Goal: Task Accomplishment & Management: Complete application form

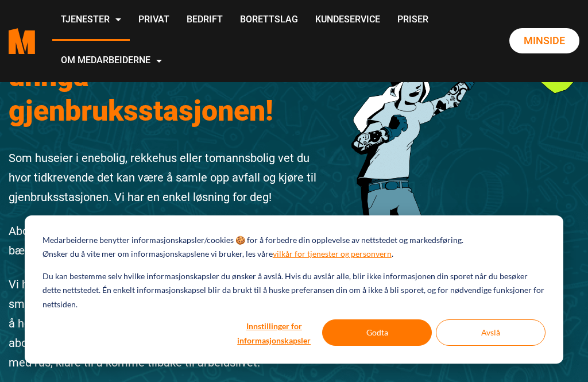
scroll to position [71, 0]
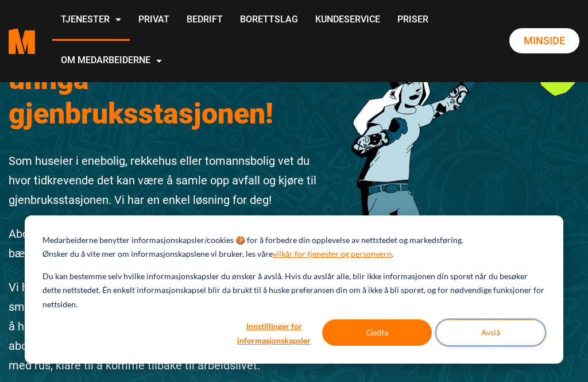
click at [507, 346] on button "Avslå" at bounding box center [491, 332] width 110 height 26
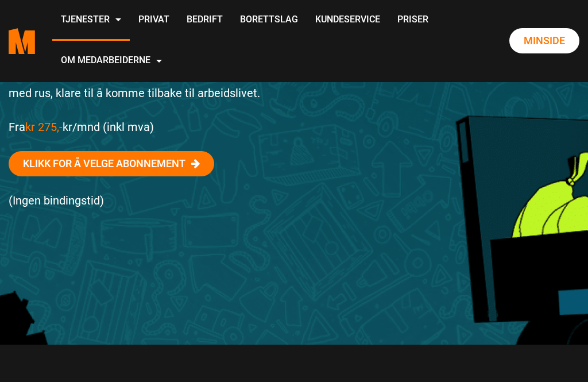
scroll to position [342, 0]
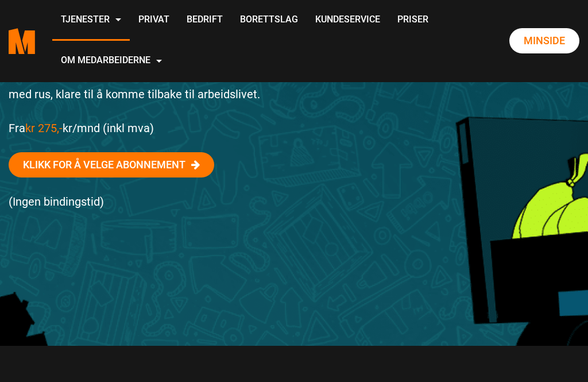
click at [178, 20] on link "Privat" at bounding box center [154, 20] width 48 height 41
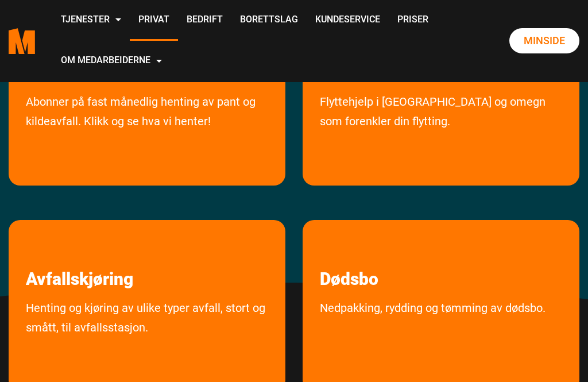
scroll to position [238, 0]
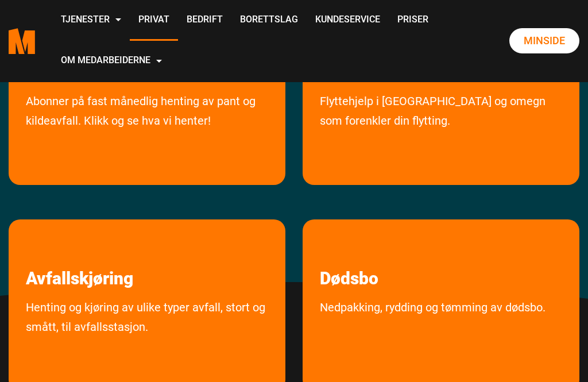
click at [205, 310] on link "Henting og kjøring av ulike typer avfall, stort og smått, til avfallsstasjon." at bounding box center [147, 342] width 277 height 88
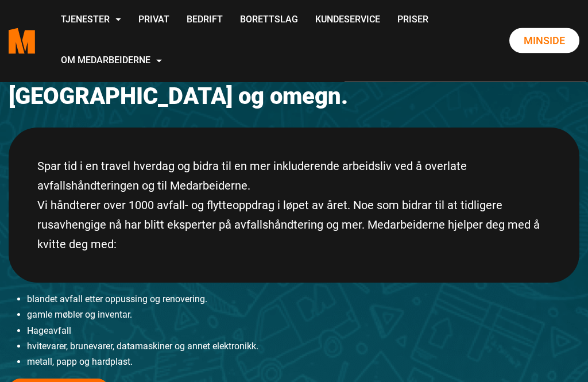
scroll to position [131, 0]
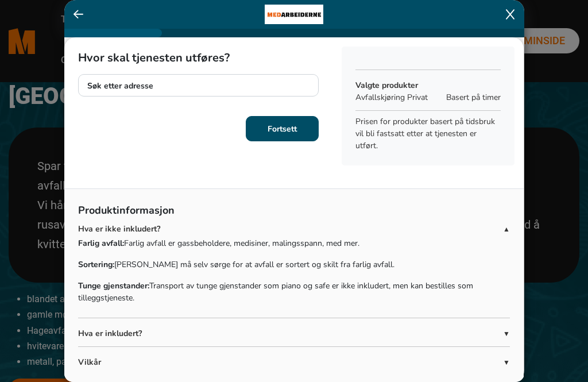
click at [515, 330] on div "Produktinformasjon Hva er ikke inkludert? ▲ Farlig avfall: Farlig avfall er gas…" at bounding box center [294, 288] width 460 height 200
click at [509, 331] on span "▼" at bounding box center [506, 334] width 7 height 10
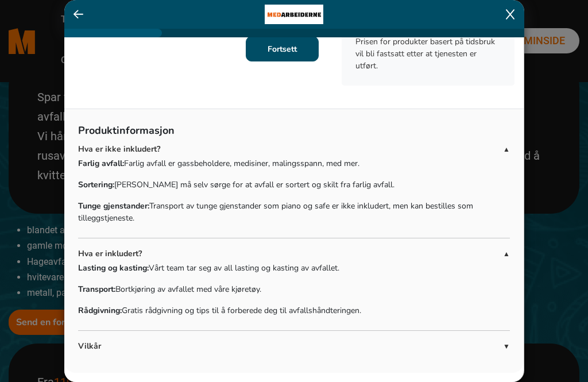
scroll to position [199, 0]
click at [515, 345] on div "Produktinformasjon Hva er ikke inkludert? ▲ Farlig avfall: Farlig avfall er gas…" at bounding box center [294, 241] width 460 height 264
click at [513, 344] on div "Produktinformasjon Hva er ikke inkludert? ▲ Farlig avfall: Farlig avfall er gas…" at bounding box center [294, 241] width 460 height 264
click at [509, 342] on div "Vilkår ▼" at bounding box center [294, 346] width 432 height 12
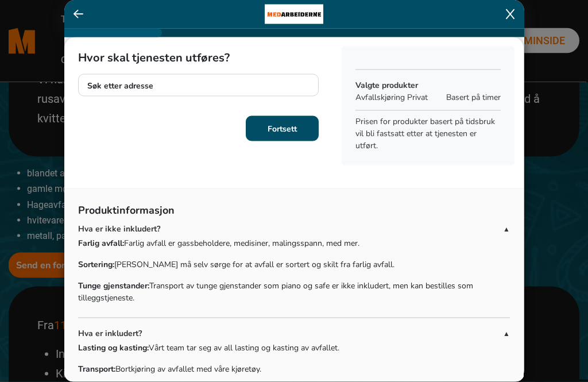
scroll to position [0, 0]
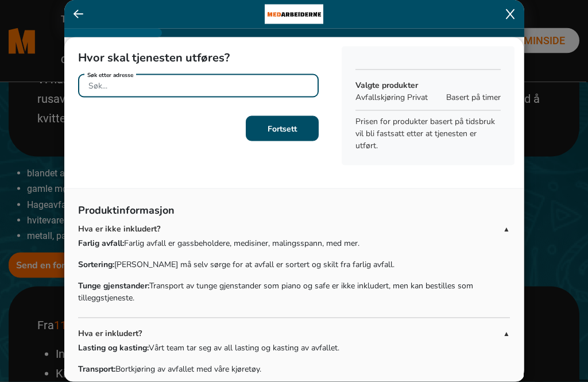
click at [190, 86] on input "Søk etter adresse" at bounding box center [198, 86] width 241 height 24
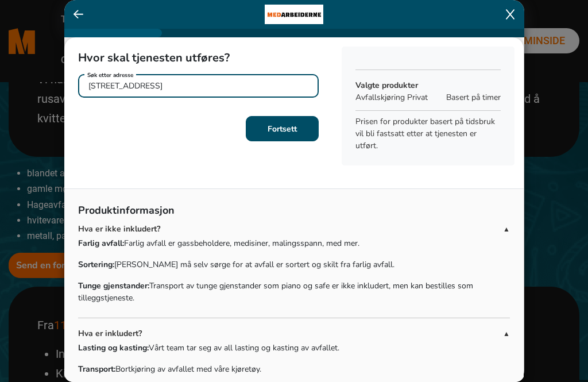
type input "stasjonsveuen 40 0772 Oslo"
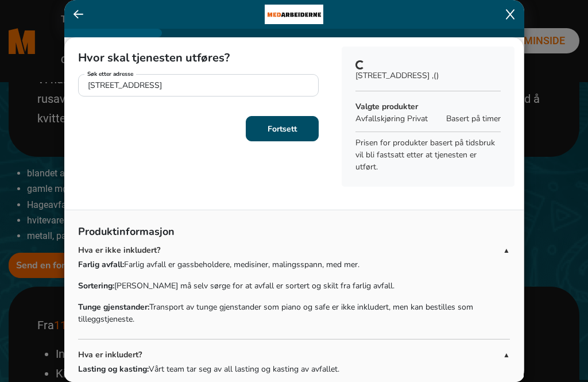
scroll to position [257, 0]
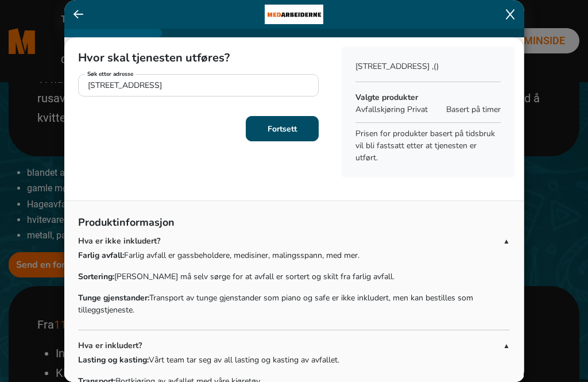
click at [292, 134] on b "Fortsett" at bounding box center [282, 129] width 29 height 11
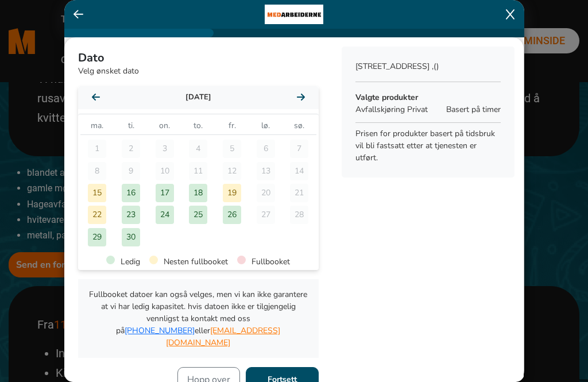
click at [171, 219] on div "24" at bounding box center [165, 215] width 18 height 18
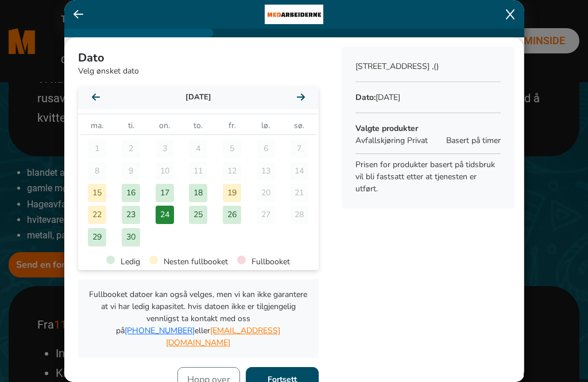
click at [286, 374] on b "Fortsett" at bounding box center [282, 379] width 29 height 11
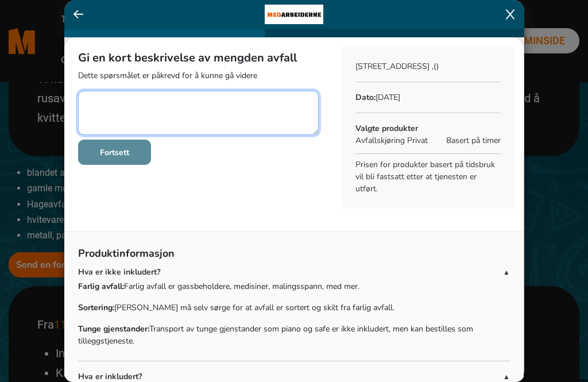
click at [117, 123] on textarea at bounding box center [198, 113] width 241 height 44
click at [244, 106] on textarea at bounding box center [198, 113] width 241 height 44
click at [236, 106] on textarea at bounding box center [198, 113] width 241 height 44
type textarea "1 stk fryseskap, full høyde. (Ca 250 - 300 liter)"
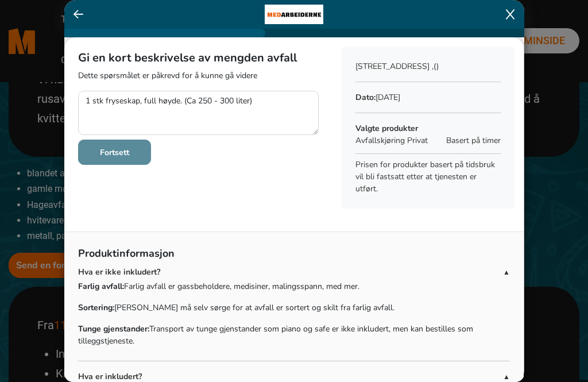
click at [134, 160] on button "Fortsett" at bounding box center [114, 152] width 73 height 25
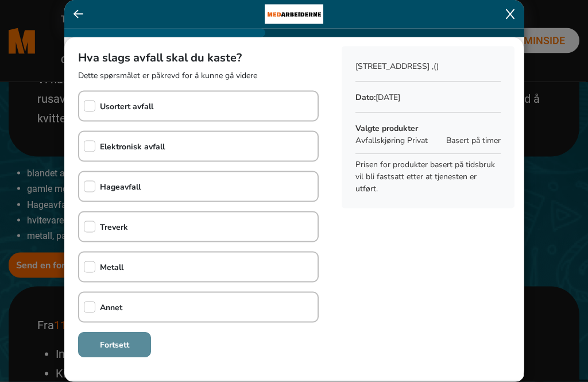
click at [92, 148] on input "checkbox" at bounding box center [89, 146] width 11 height 11
checkbox input "true"
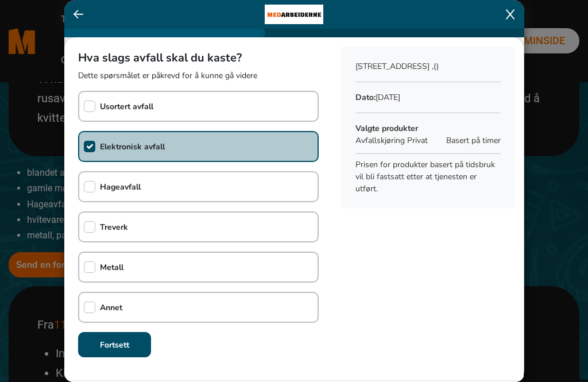
click at [134, 348] on button "Fortsett" at bounding box center [114, 344] width 73 height 25
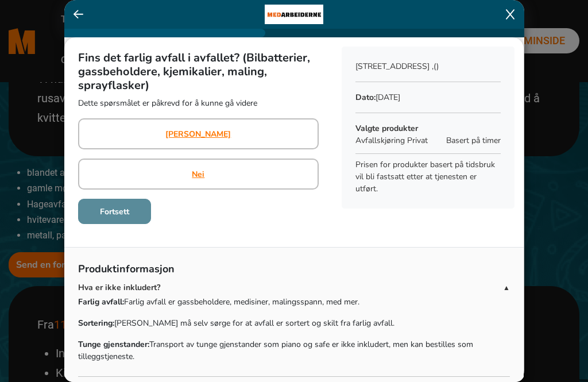
click at [215, 175] on div "Nei" at bounding box center [198, 174] width 241 height 31
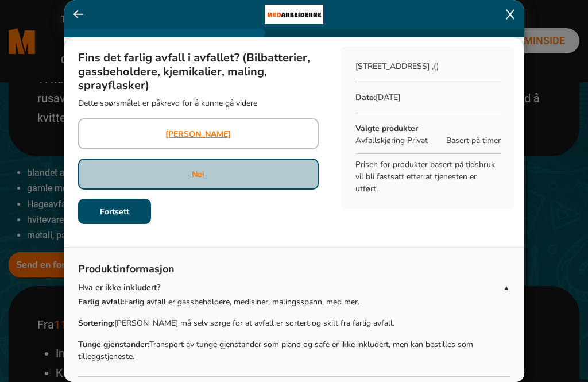
click at [127, 214] on b "Fortsett" at bounding box center [114, 211] width 29 height 11
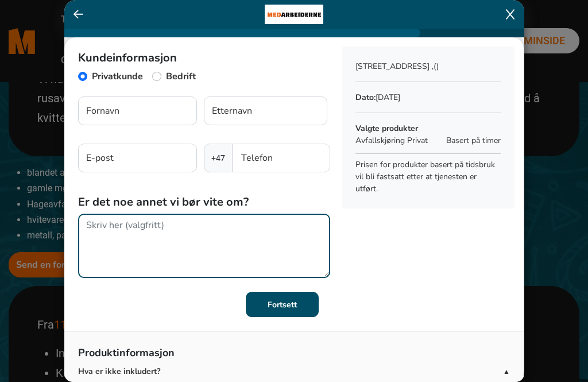
click at [127, 250] on textarea at bounding box center [204, 246] width 252 height 64
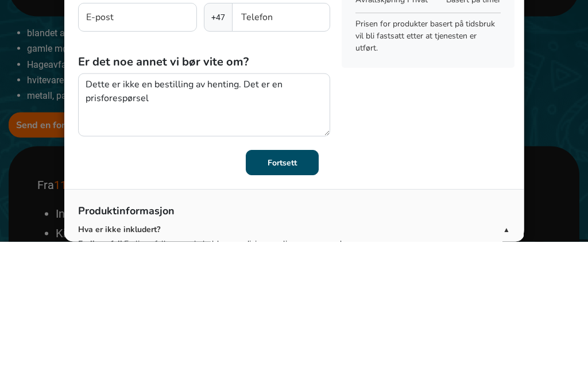
scroll to position [398, 0]
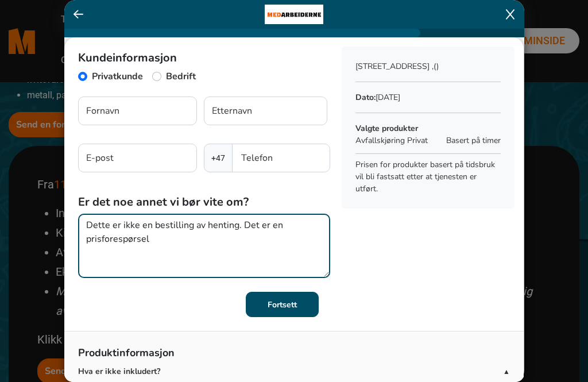
click at [176, 242] on textarea "Dette er ikke en bestilling av henting. Det er en prisforespørsel" at bounding box center [204, 246] width 252 height 64
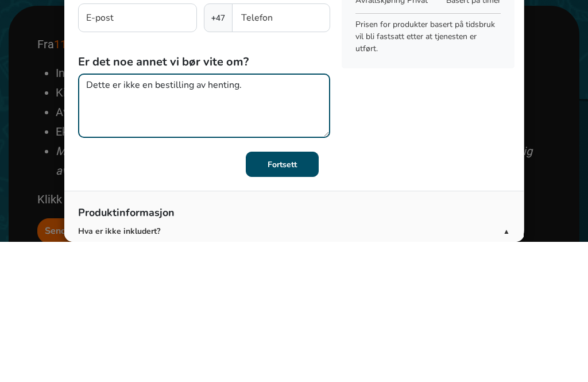
type textarea "Dette er ikke en bestilling av henting."
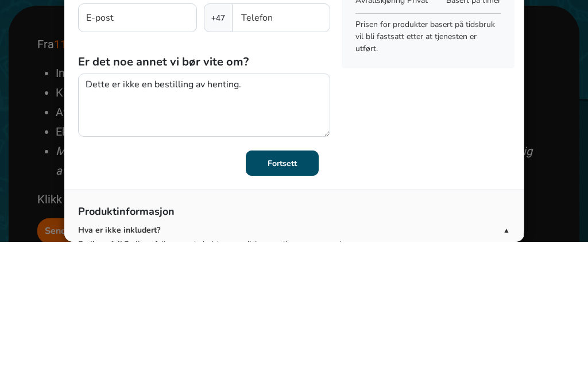
scroll to position [538, 0]
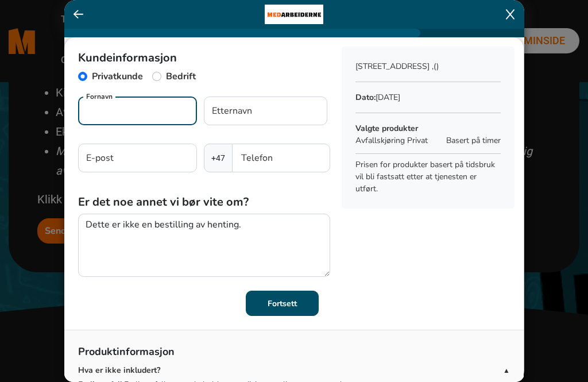
click at [144, 114] on input "Fornavn" at bounding box center [137, 111] width 119 height 29
type input "Kari"
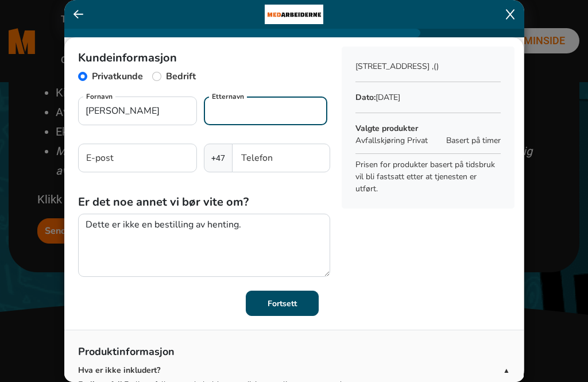
click at [283, 108] on input "Etternavn" at bounding box center [266, 111] width 124 height 29
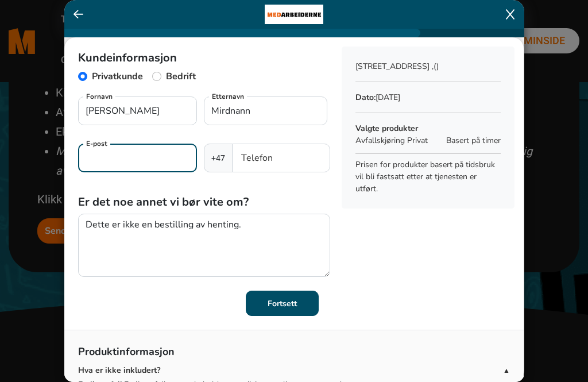
click at [152, 164] on input "E-post" at bounding box center [137, 158] width 119 height 29
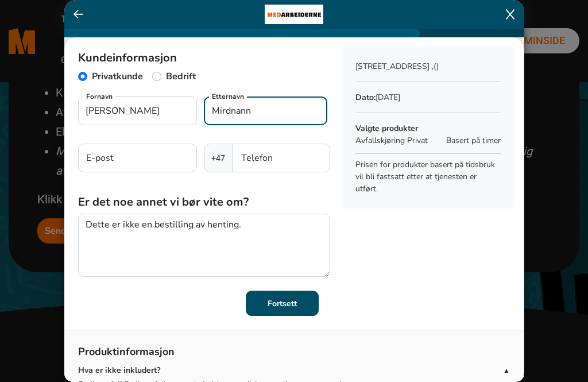
click at [290, 114] on input "Mirdnann" at bounding box center [266, 111] width 124 height 29
type input "M"
type input "Nordmann"
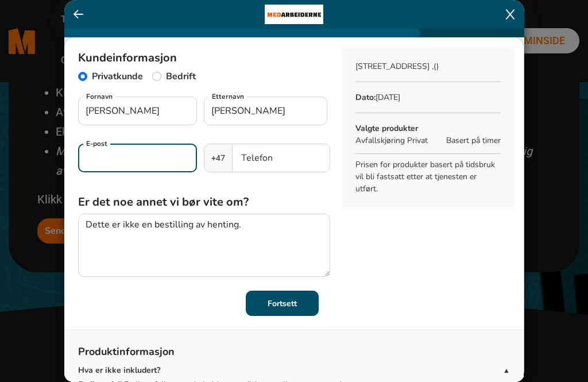
click at [148, 161] on input "E-post" at bounding box center [137, 158] width 119 height 29
click at [161, 158] on input "ønskerikkeoppgi" at bounding box center [137, 158] width 119 height 29
type input "ønskerikke@oppgi.no"
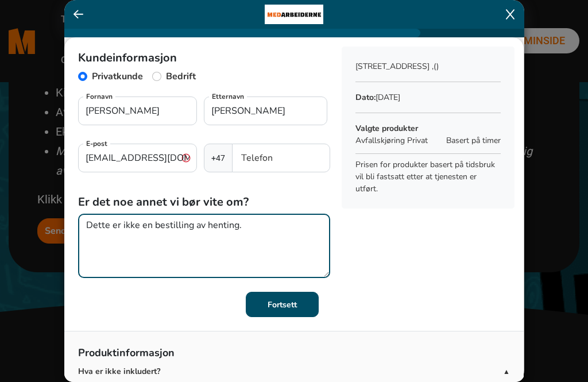
click at [251, 237] on textarea "Dette er ikke en bestilling av henting." at bounding box center [204, 246] width 252 height 64
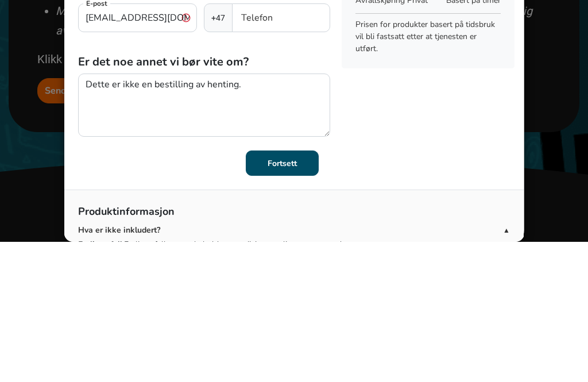
scroll to position [678, 0]
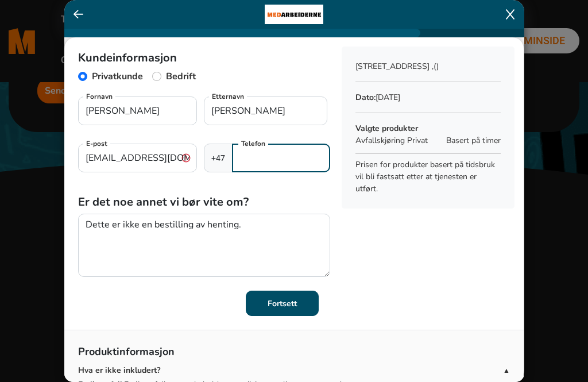
click at [283, 158] on input "Telefon" at bounding box center [281, 158] width 98 height 29
type input "92567489"
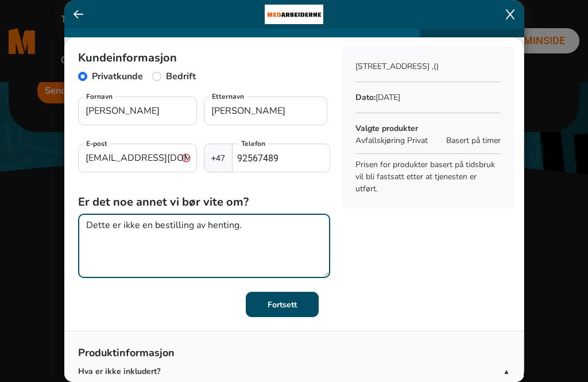
click at [267, 232] on textarea "Dette er ikke en bestilling av henting." at bounding box center [204, 246] width 252 height 64
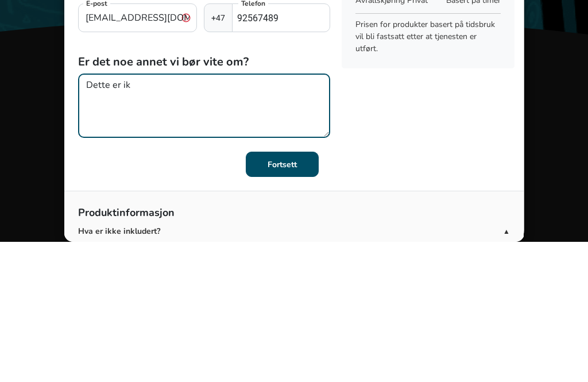
type textarea "Dette"
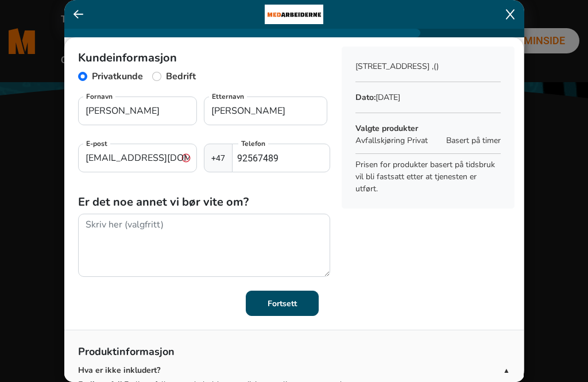
scroll to position [753, 0]
click at [298, 156] on input "92567489" at bounding box center [281, 158] width 98 height 29
type input "9"
click at [177, 159] on input "ønskerikke@oppgi.no" at bounding box center [137, 158] width 119 height 29
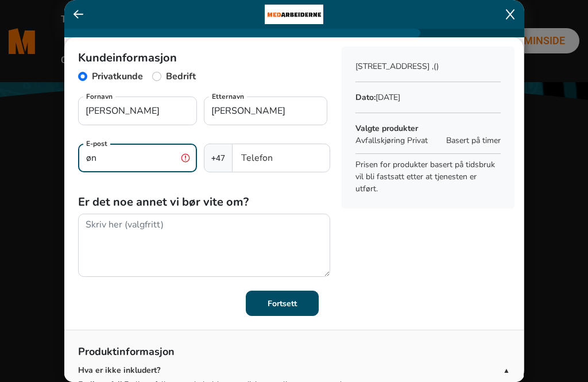
type input "ø"
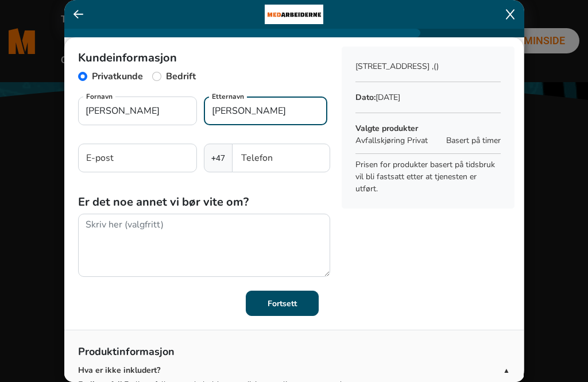
click at [272, 115] on input "Nordmann" at bounding box center [266, 111] width 124 height 29
type input "N"
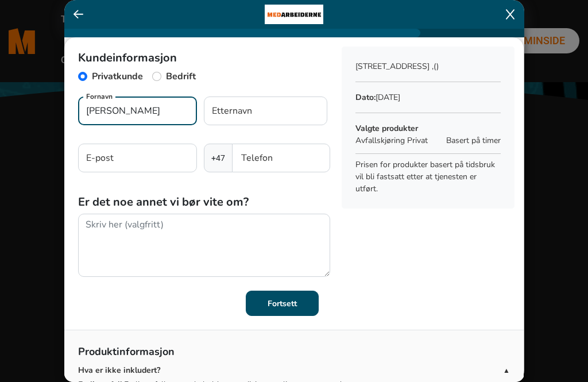
click at [144, 115] on input "Kari" at bounding box center [137, 111] width 119 height 29
type input "K"
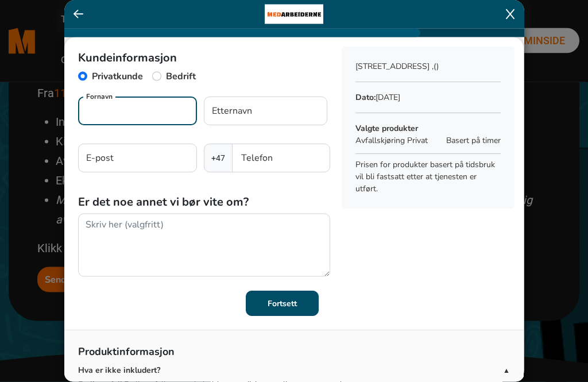
scroll to position [489, 0]
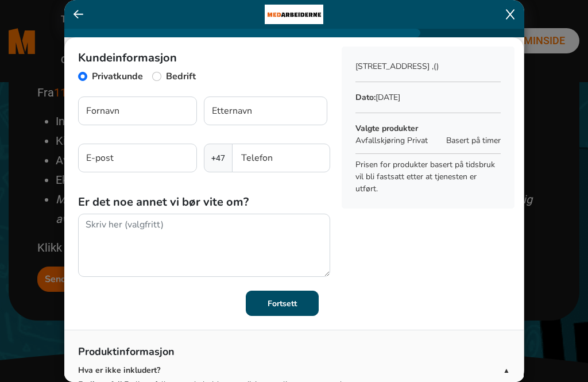
click at [83, 11] on icon at bounding box center [79, 14] width 10 height 11
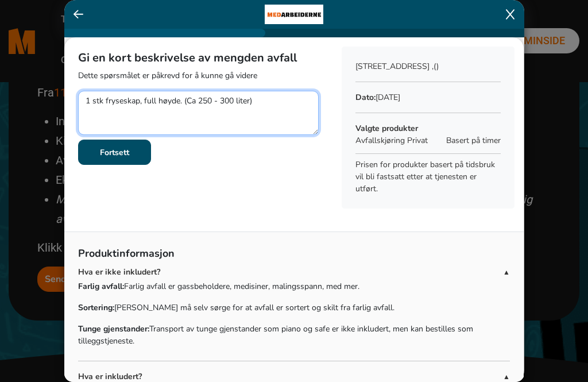
click at [273, 102] on textarea at bounding box center [198, 113] width 241 height 44
type textarea "1"
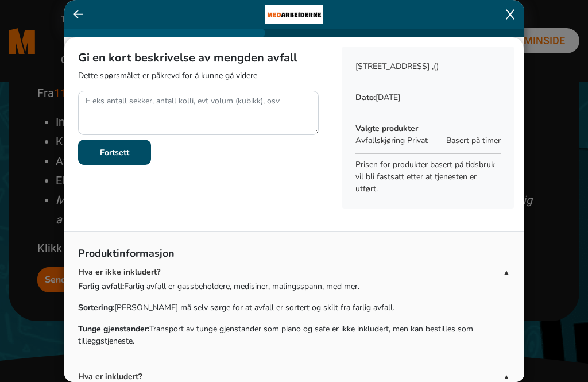
click at [484, 64] on p "stasjonsveuen 40 0772 Oslo , ()" at bounding box center [428, 66] width 145 height 12
click at [82, 11] on icon at bounding box center [79, 14] width 10 height 11
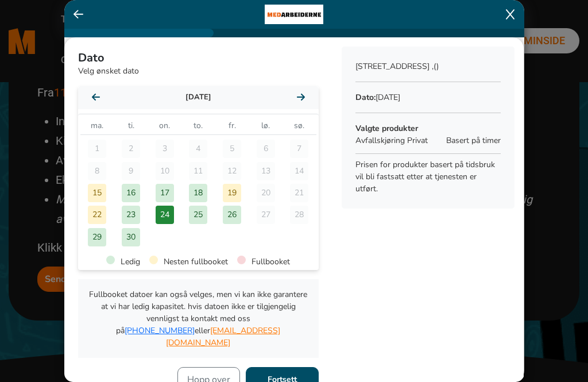
click at [168, 211] on div "24" at bounding box center [165, 215] width 18 height 18
click at [138, 367] on div "Hopp over Fortsett" at bounding box center [198, 379] width 241 height 25
click at [223, 372] on button "Hopp over" at bounding box center [209, 379] width 63 height 25
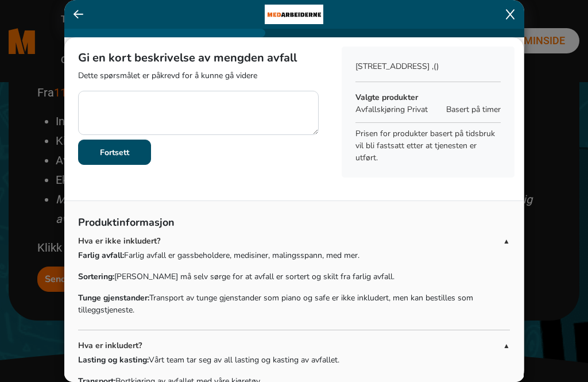
click at [297, 184] on div "Gi en kort beskrivelse av mengden avfall Dette spørsmålet er påkrevd for å kunn…" at bounding box center [198, 111] width 268 height 149
click at [280, 176] on div "Gi en kort beskrivelse av mengden avfall Dette spørsmålet er påkrevd for å kunn…" at bounding box center [198, 111] width 268 height 149
click at [82, 13] on icon at bounding box center [79, 14] width 10 height 11
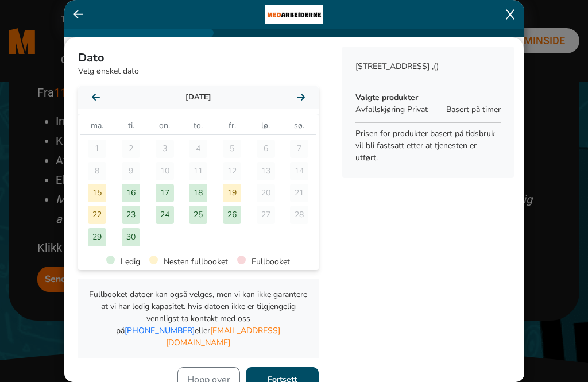
click at [81, 15] on icon at bounding box center [79, 14] width 10 height 11
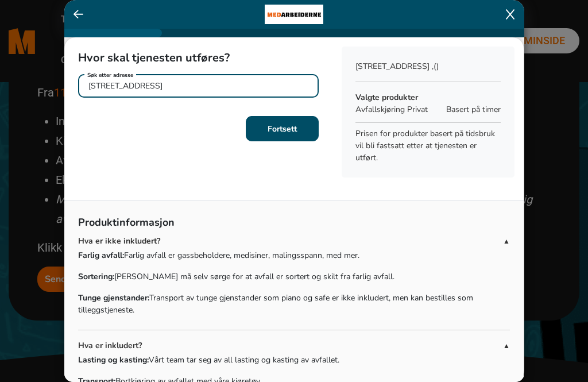
click at [222, 80] on input "stasjonsveuen 40 0772 Oslo" at bounding box center [198, 86] width 241 height 24
type input "stasj"
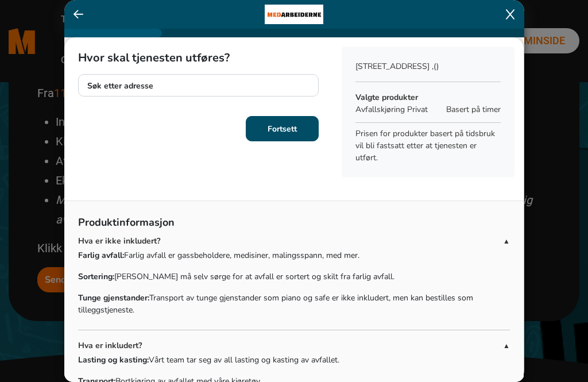
scroll to position [489, 0]
click at [83, 10] on icon at bounding box center [79, 14] width 10 height 11
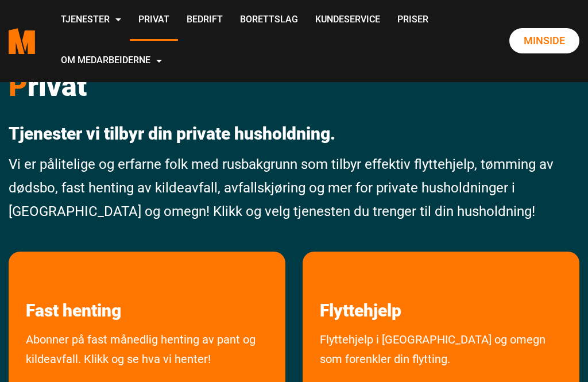
scroll to position [238, 0]
